Goal: Information Seeking & Learning: Find specific fact

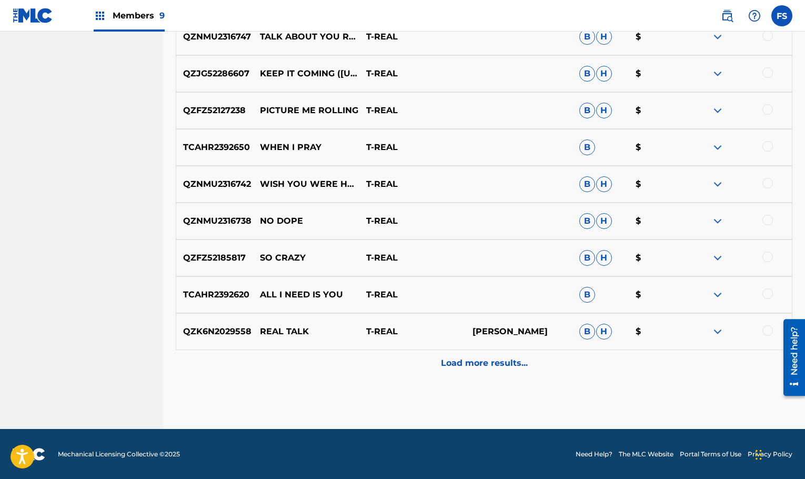
click at [501, 357] on p "Load more results..." at bounding box center [484, 363] width 87 height 13
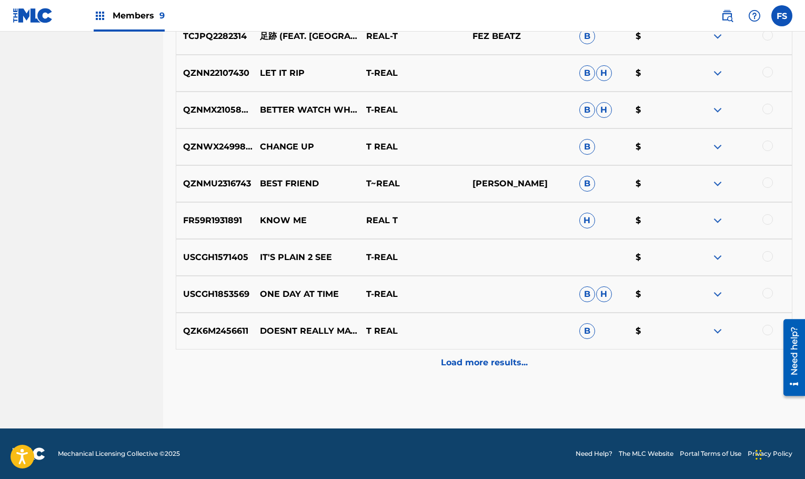
click at [488, 356] on p "Load more results..." at bounding box center [484, 362] width 87 height 13
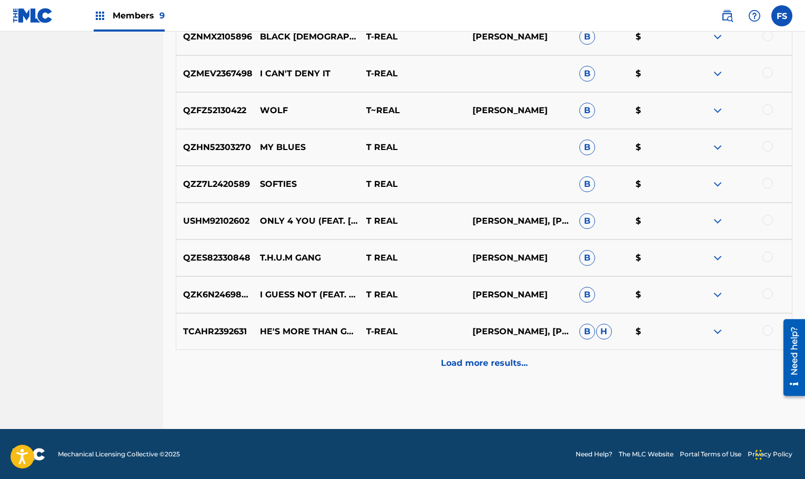
click at [474, 370] on div "Load more results..." at bounding box center [484, 363] width 616 height 26
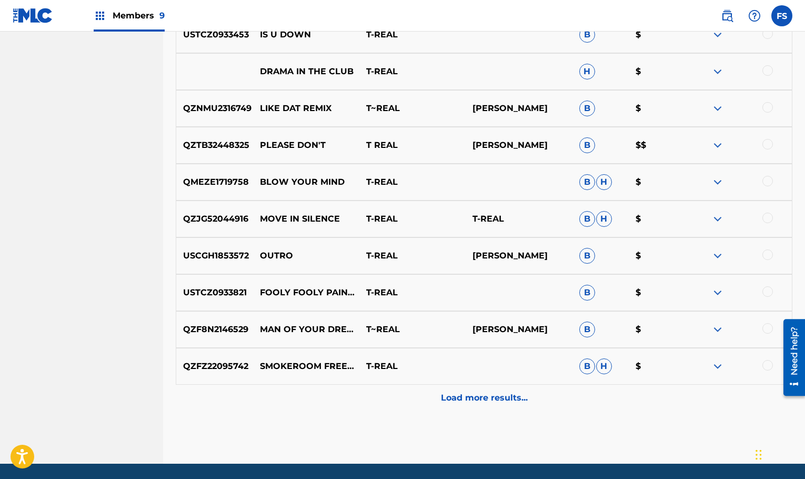
scroll to position [1929, 0]
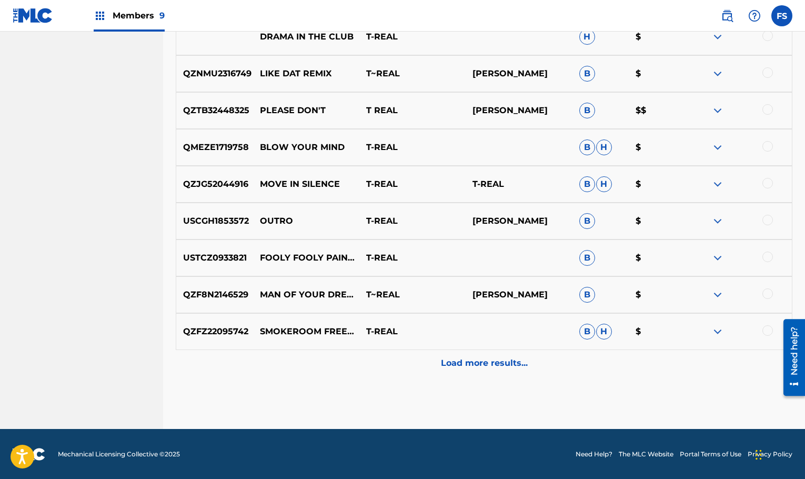
click at [474, 351] on div "Load more results..." at bounding box center [484, 363] width 616 height 26
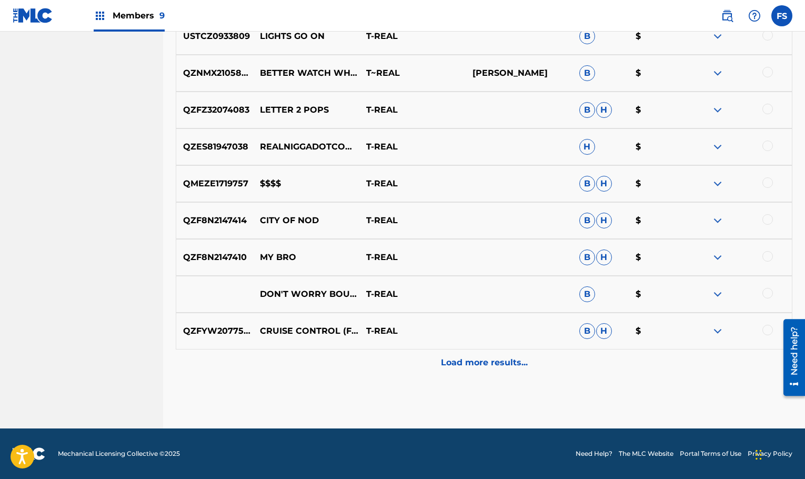
click at [475, 354] on div "Load more results..." at bounding box center [484, 362] width 616 height 26
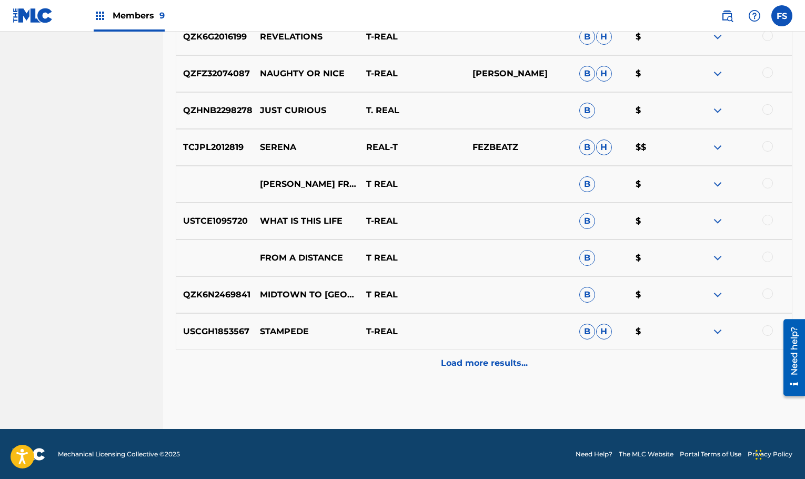
click at [477, 360] on p "Load more results..." at bounding box center [484, 363] width 87 height 13
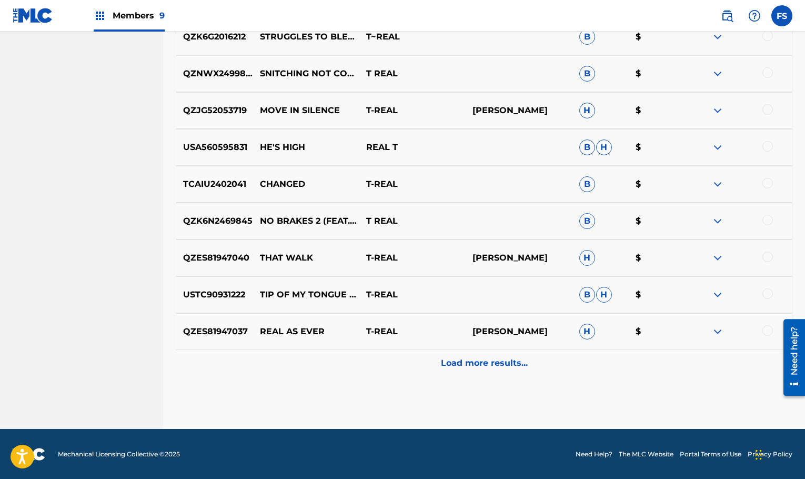
click at [472, 357] on p "Load more results..." at bounding box center [484, 363] width 87 height 13
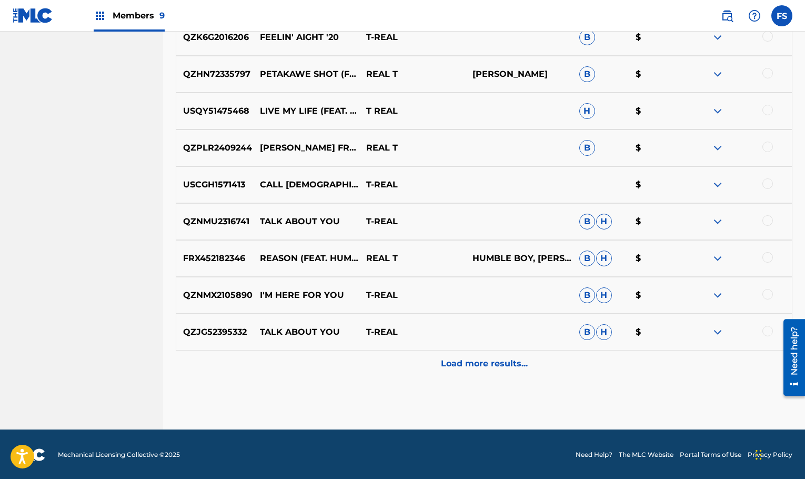
click at [470, 353] on div "Load more results..." at bounding box center [484, 363] width 616 height 26
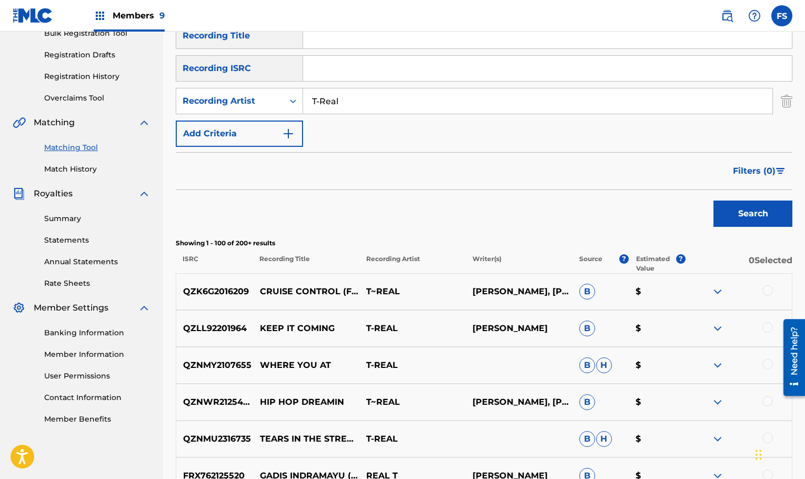
scroll to position [140, 0]
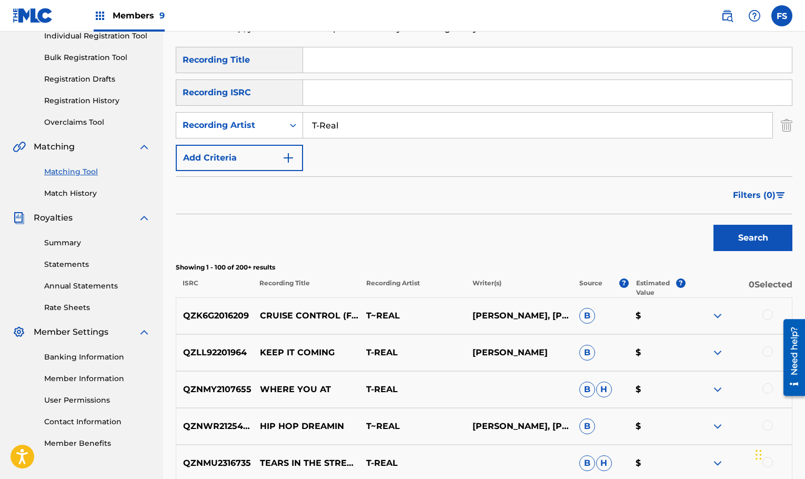
click at [357, 134] on input "T-Real" at bounding box center [537, 125] width 469 height 25
click at [713, 225] on button "Search" at bounding box center [752, 238] width 79 height 26
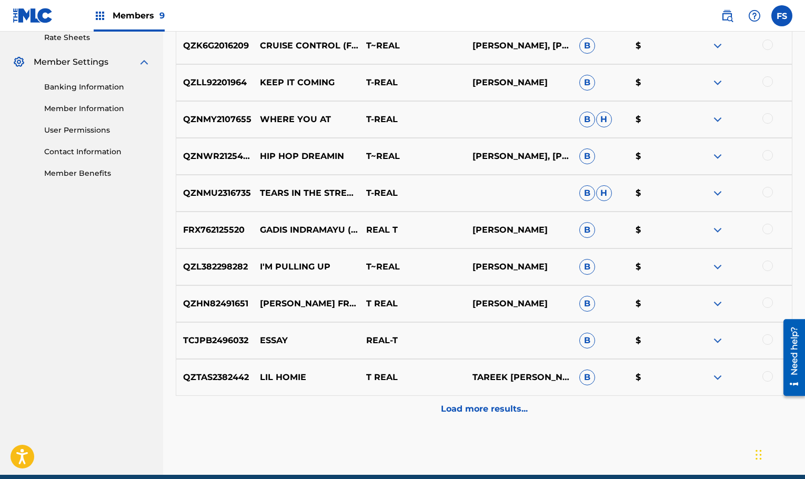
scroll to position [456, 0]
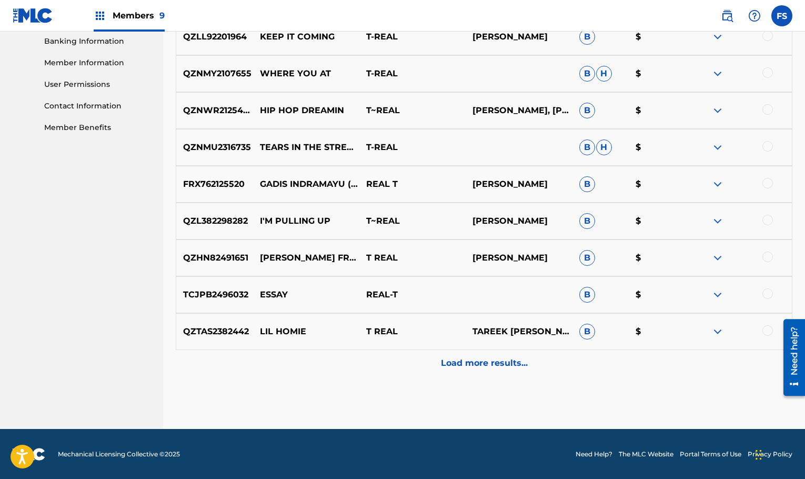
click at [529, 380] on div "Matching Tool The Matching Tool allows Members to match sound recordings to wor…" at bounding box center [484, 15] width 616 height 827
click at [529, 371] on div "Load more results..." at bounding box center [484, 363] width 616 height 26
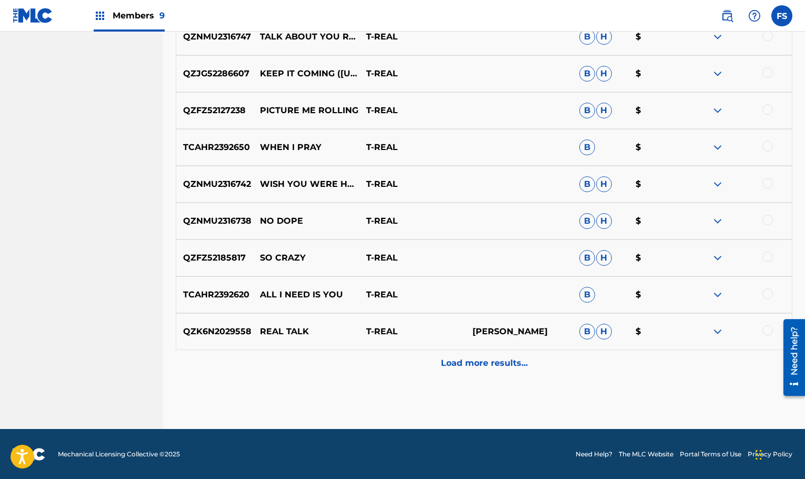
click at [524, 363] on p "Load more results..." at bounding box center [484, 363] width 87 height 13
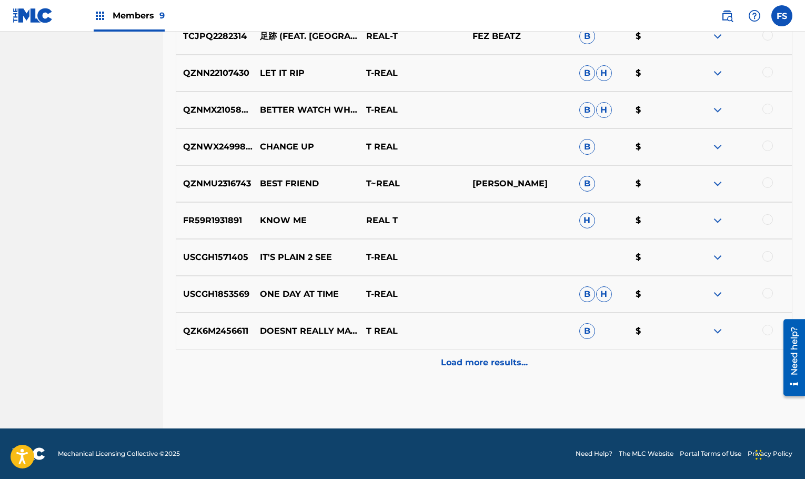
click at [508, 372] on div "Load more results..." at bounding box center [484, 362] width 616 height 26
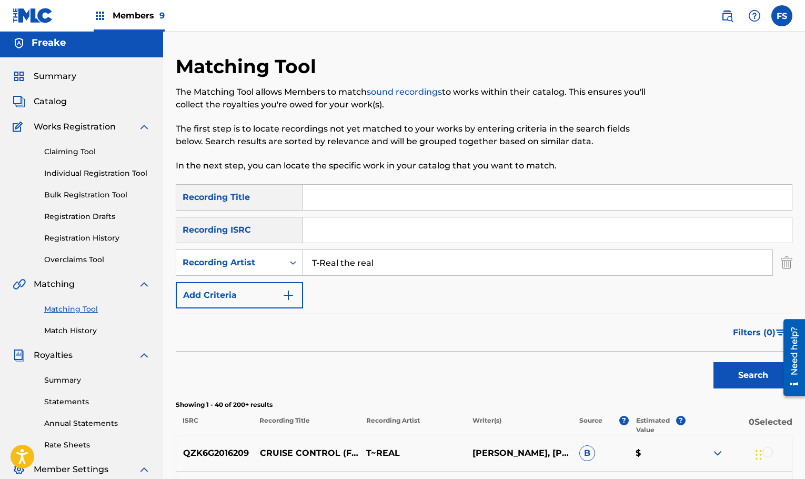
scroll to position [0, 0]
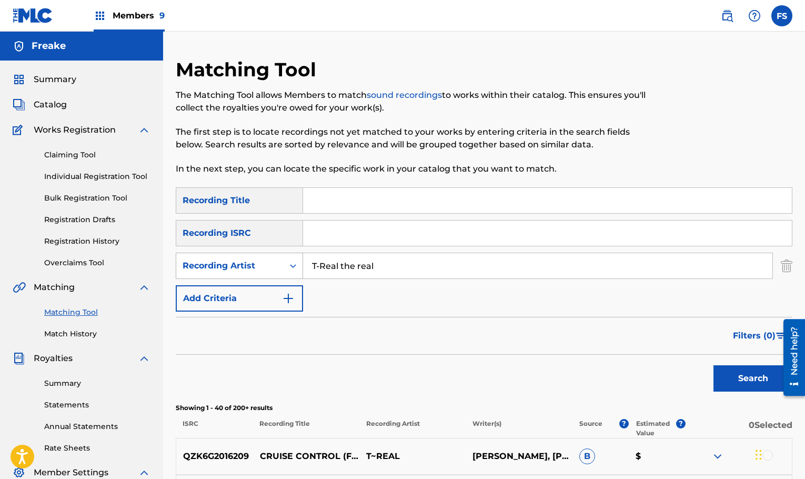
drag, startPoint x: 374, startPoint y: 274, endPoint x: 191, endPoint y: 254, distance: 183.6
click at [191, 254] on div "SearchWithCriteria48e17eef-5fe8-44de-984f-b81dd263136c Recording Artist T-Real …" at bounding box center [484, 265] width 616 height 26
paste input "4 R"
type input "T-Real 4 Real"
click at [755, 376] on button "Search" at bounding box center [752, 378] width 79 height 26
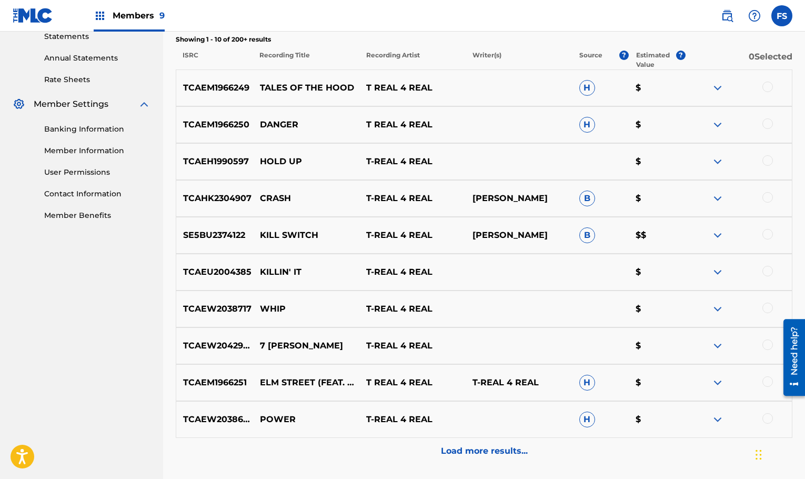
scroll to position [394, 0]
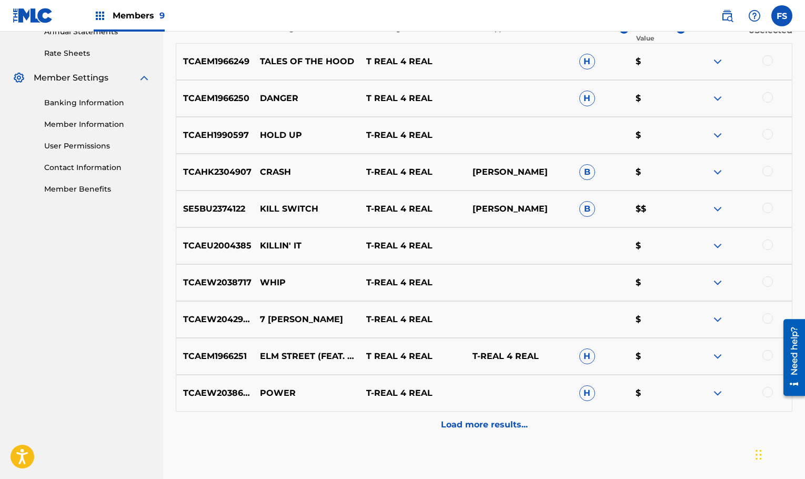
click at [496, 430] on p "Load more results..." at bounding box center [484, 424] width 87 height 13
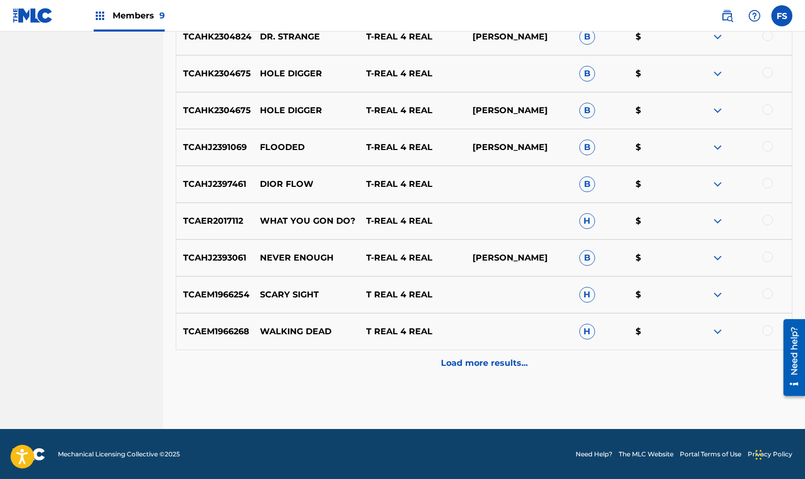
click at [490, 371] on div "Load more results..." at bounding box center [484, 363] width 616 height 26
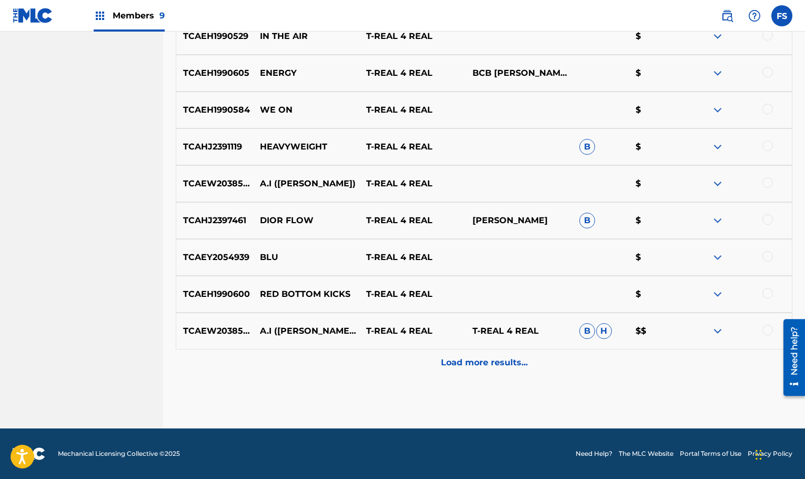
click at [487, 363] on p "Load more results..." at bounding box center [484, 362] width 87 height 13
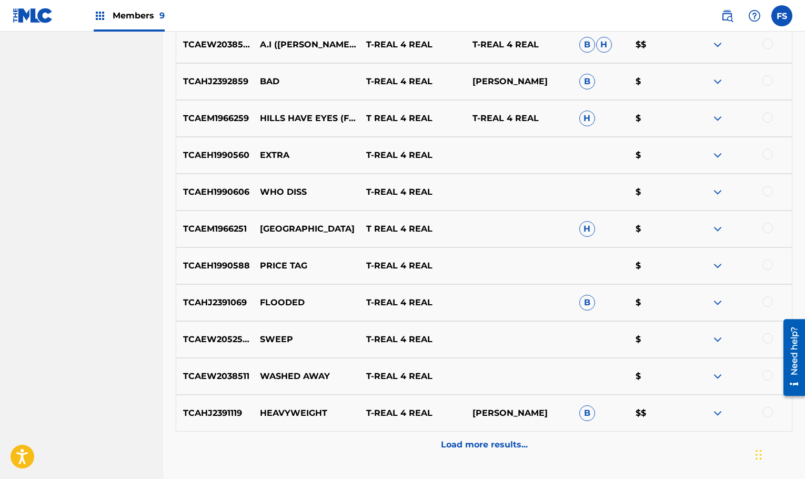
scroll to position [1561, 0]
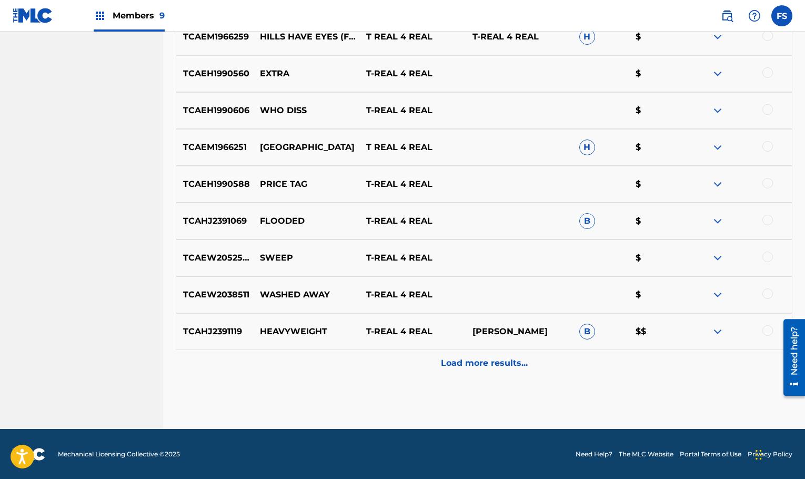
click at [494, 369] on p "Load more results..." at bounding box center [484, 363] width 87 height 13
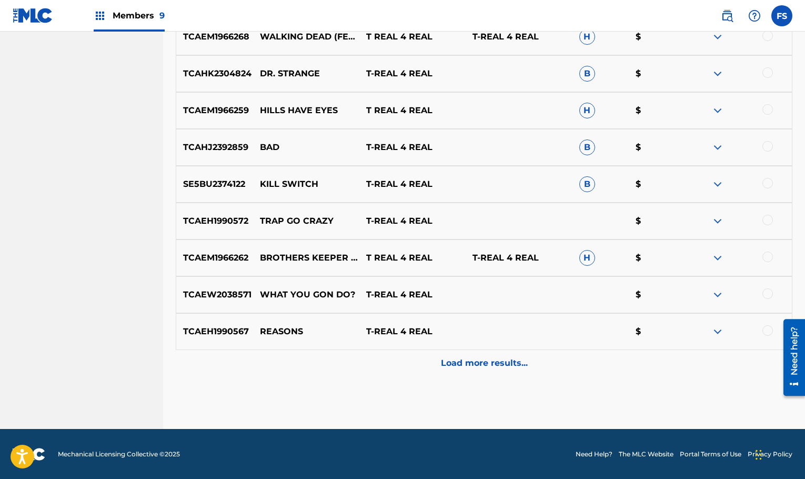
click at [488, 369] on div "Load more results..." at bounding box center [484, 363] width 616 height 26
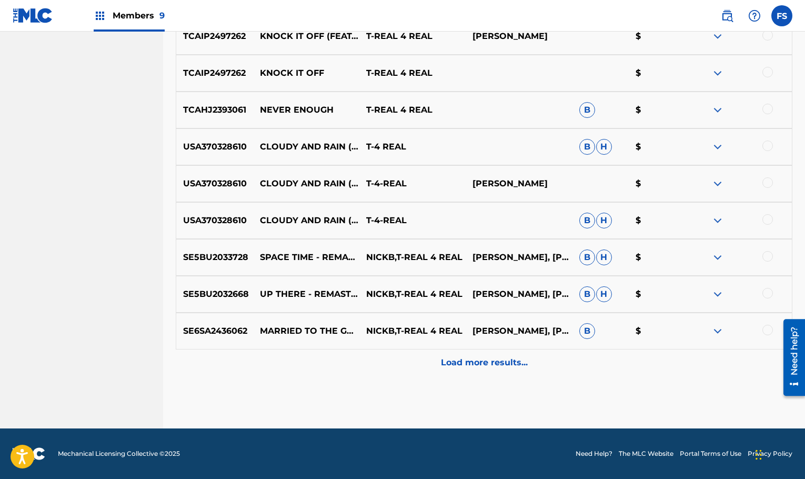
click at [487, 369] on div "Load more results..." at bounding box center [484, 362] width 616 height 26
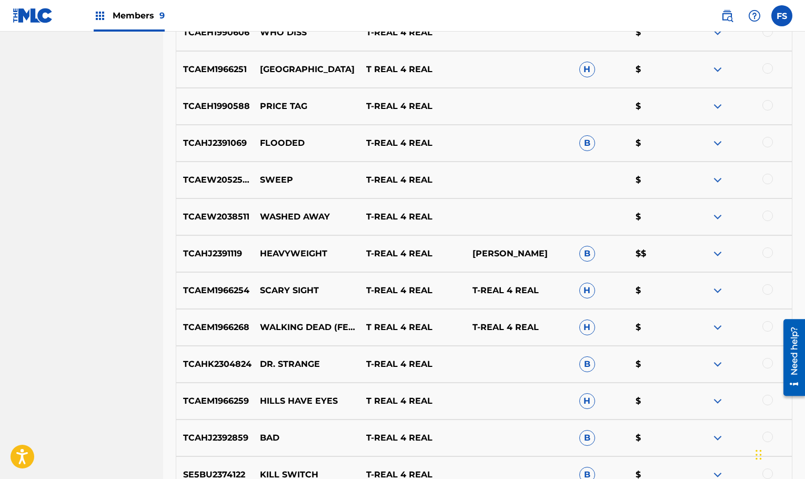
scroll to position [1666, 0]
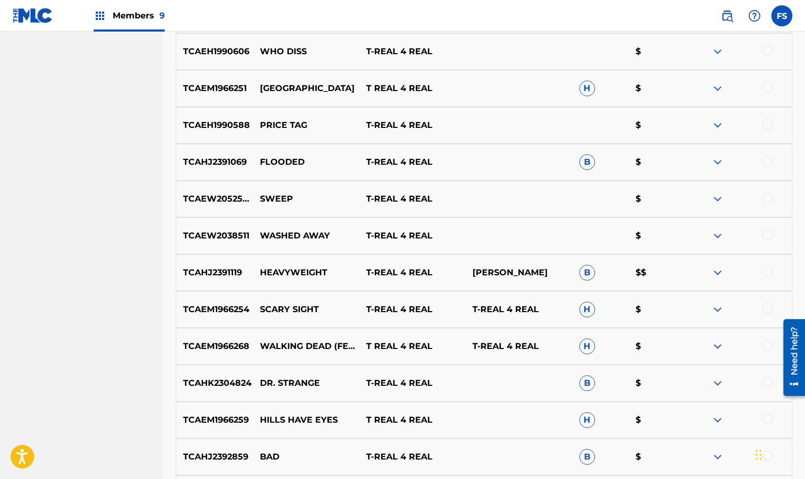
scroll to position [1605, 0]
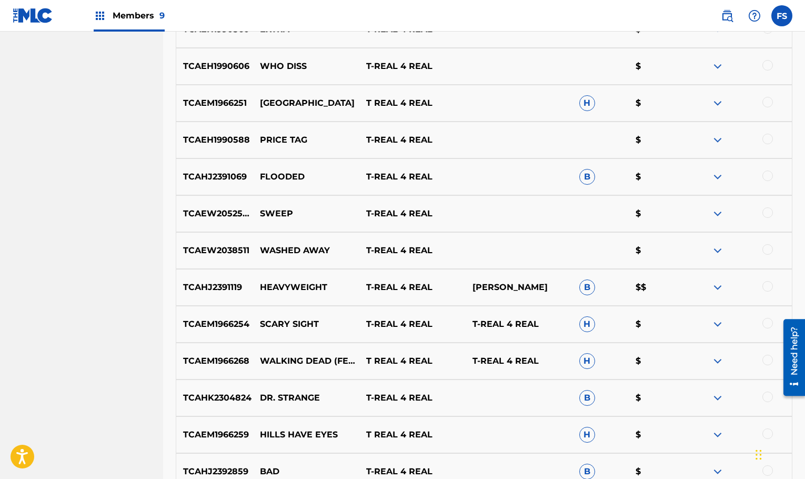
click at [668, 16] on nav "Members 9 FS FS [PERSON_NAME] [EMAIL_ADDRESS][DOMAIN_NAME] Notification Prefere…" at bounding box center [402, 16] width 805 height 32
